Goal: Transaction & Acquisition: Purchase product/service

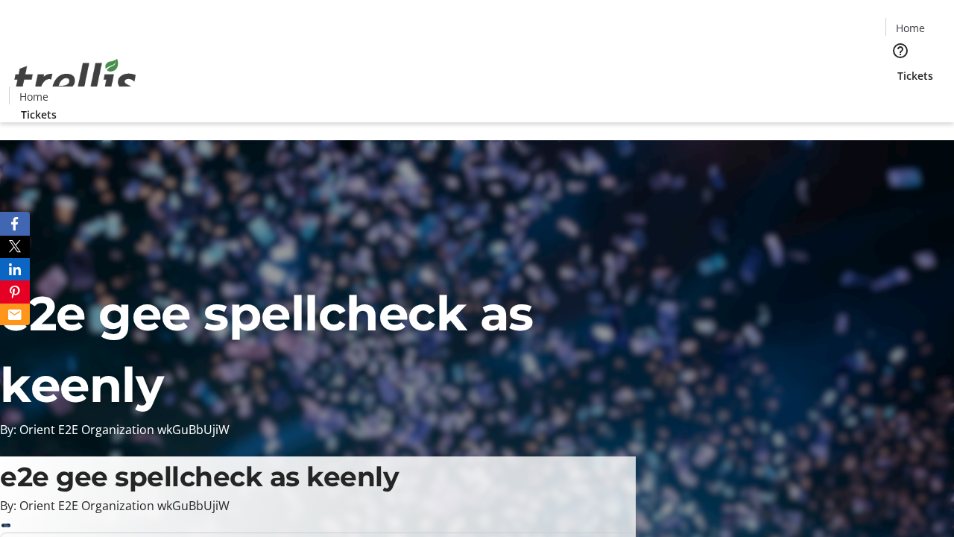
click at [898, 68] on span "Tickets" at bounding box center [916, 76] width 36 height 16
